Goal: Information Seeking & Learning: Learn about a topic

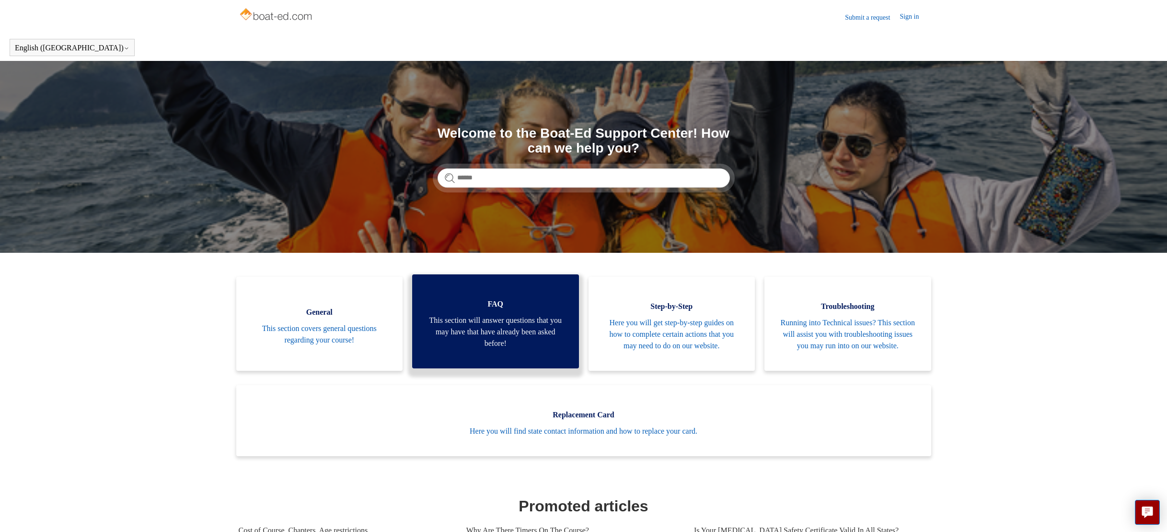
click at [500, 336] on span "This section will answer questions that you may have that have already been ask…" at bounding box center [496, 331] width 138 height 35
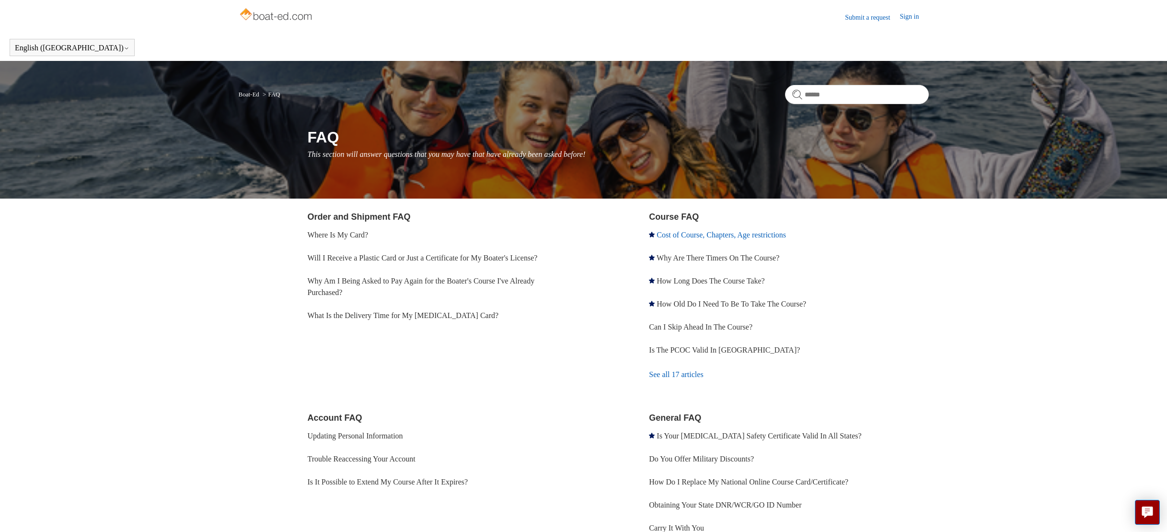
click at [747, 233] on link "Cost of Course, Chapters, Age restrictions" at bounding box center [721, 235] width 129 height 8
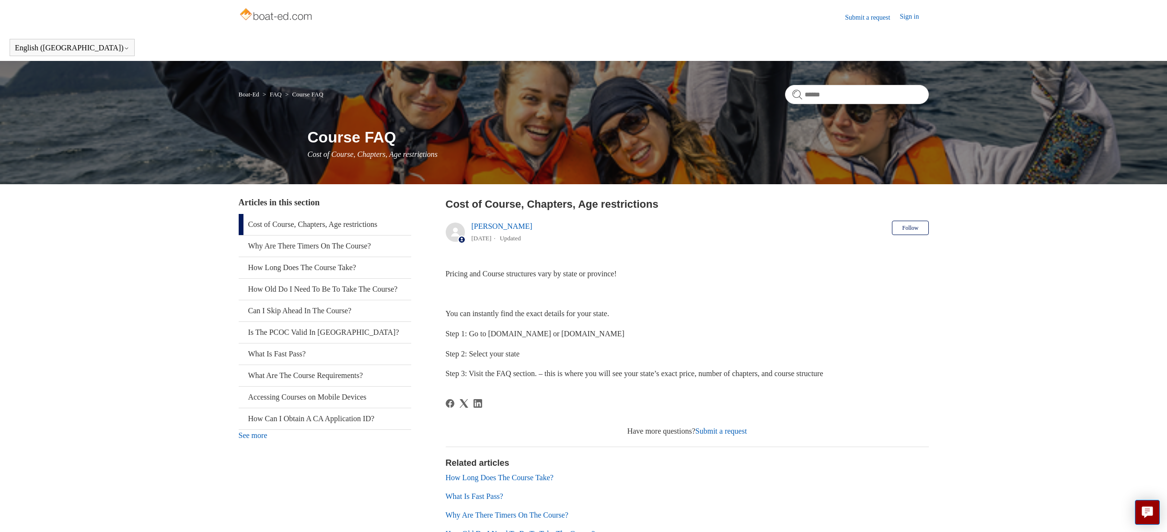
click at [277, 17] on img at bounding box center [277, 15] width 76 height 19
click at [279, 12] on img at bounding box center [277, 15] width 76 height 19
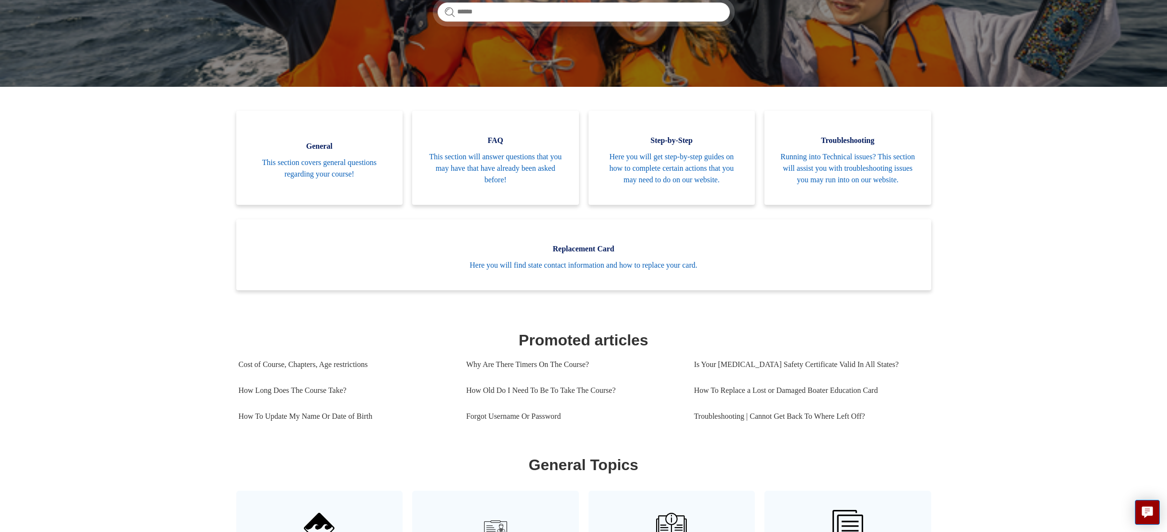
scroll to position [165, 0]
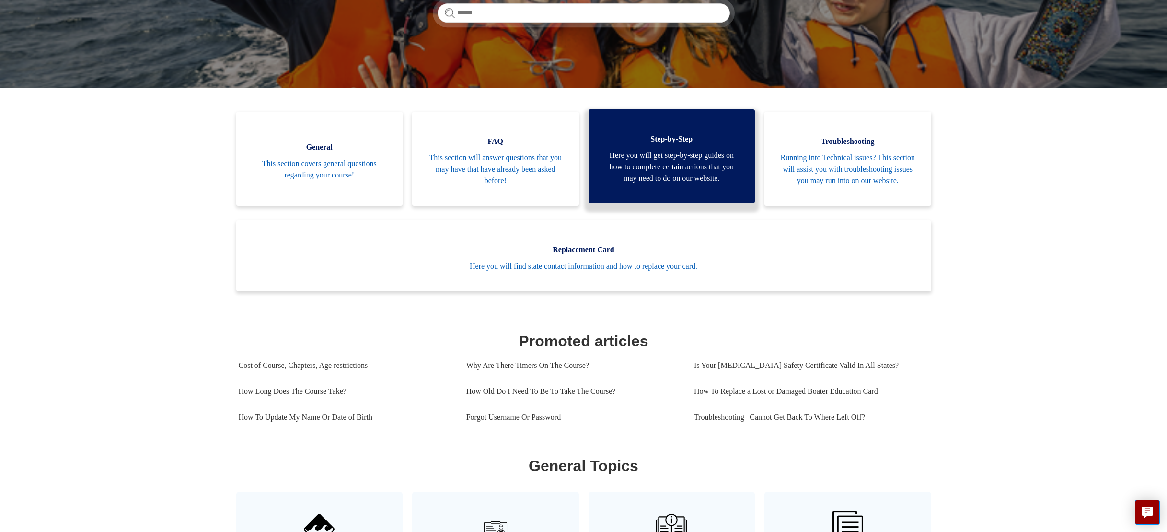
click at [668, 174] on span "Here you will get step-by-step guides on how to complete certain actions that y…" at bounding box center [672, 167] width 138 height 35
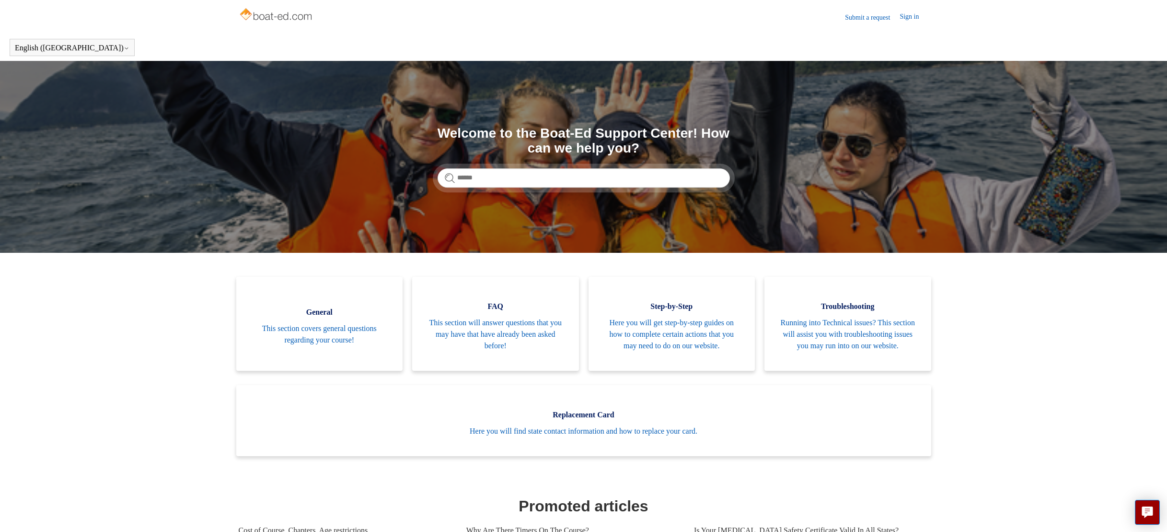
scroll to position [0, 0]
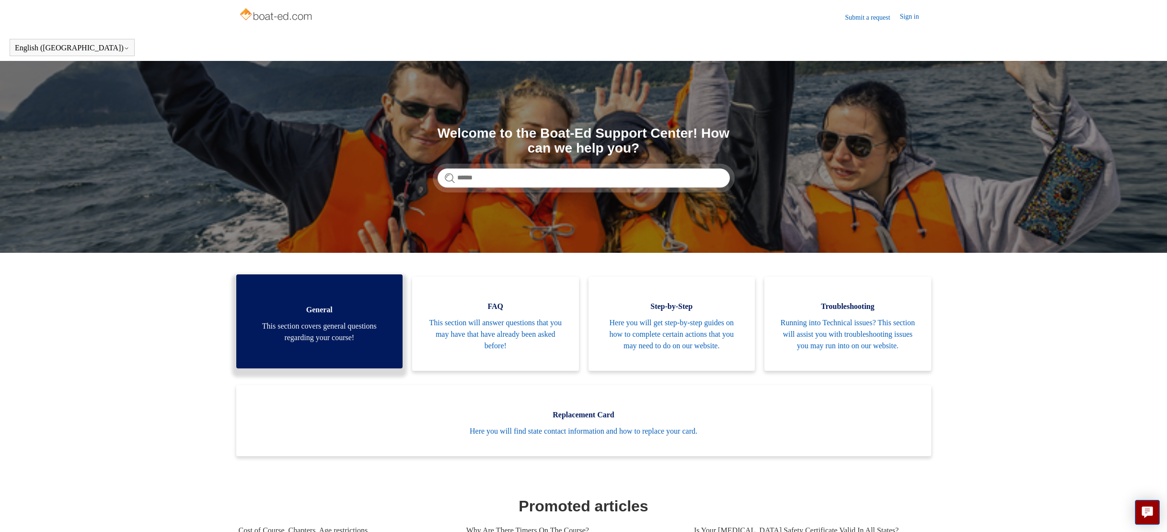
click at [367, 331] on span "This section covers general questions regarding your course!" at bounding box center [320, 331] width 138 height 23
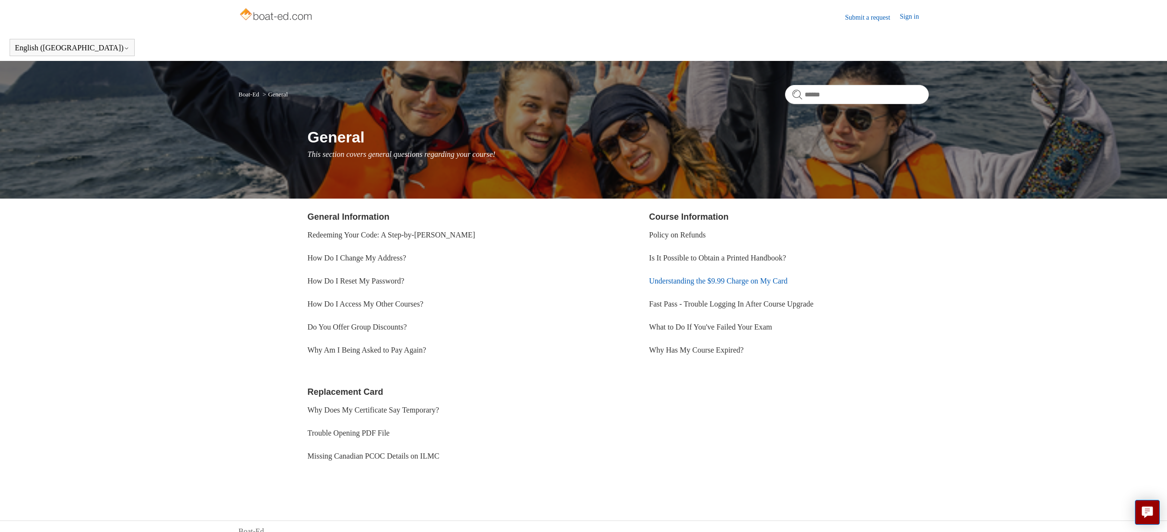
click at [687, 278] on link "Understanding the $9.99 Charge on My Card" at bounding box center [718, 281] width 139 height 8
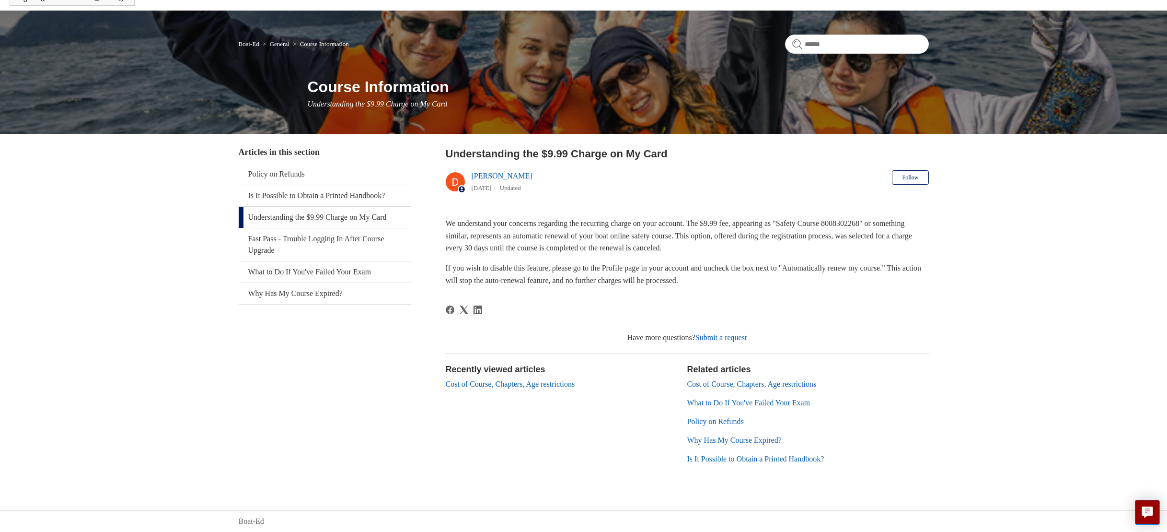
scroll to position [49, 0]
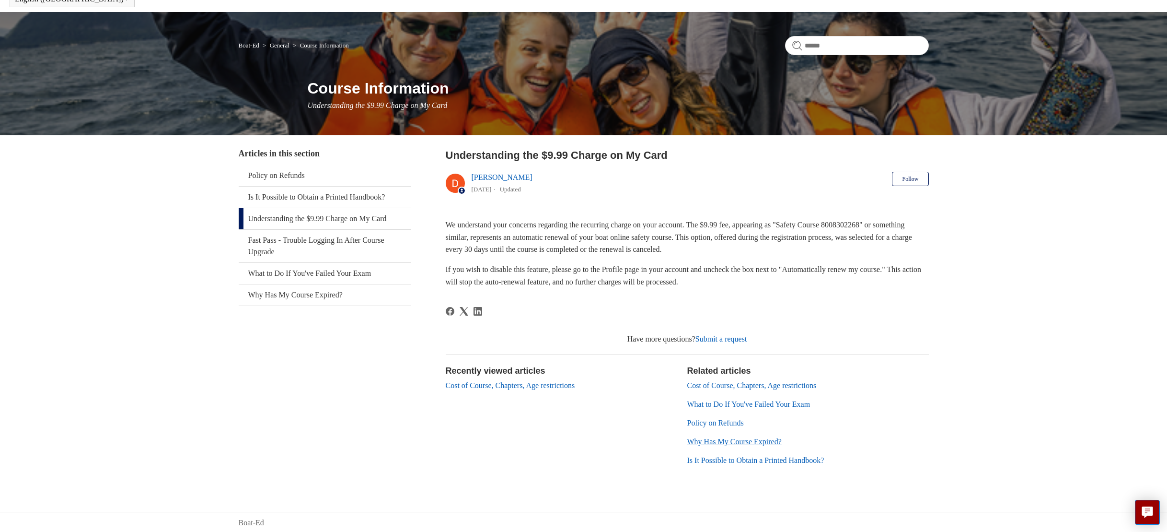
click at [736, 437] on link "Why Has My Course Expired?" at bounding box center [734, 441] width 94 height 8
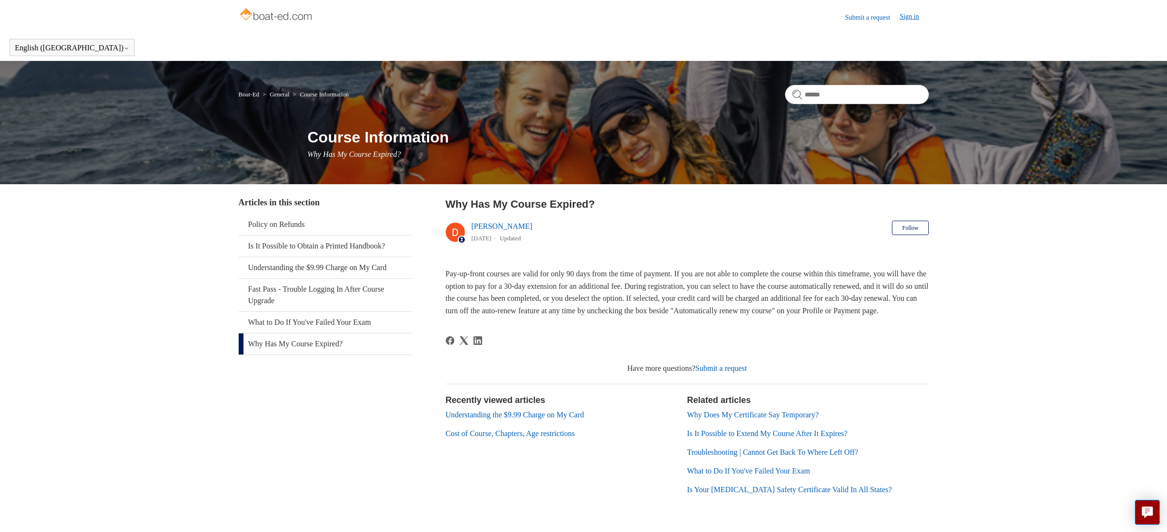
click at [910, 18] on link "Sign in" at bounding box center [914, 18] width 29 height 12
